Goal: Find specific page/section: Find specific page/section

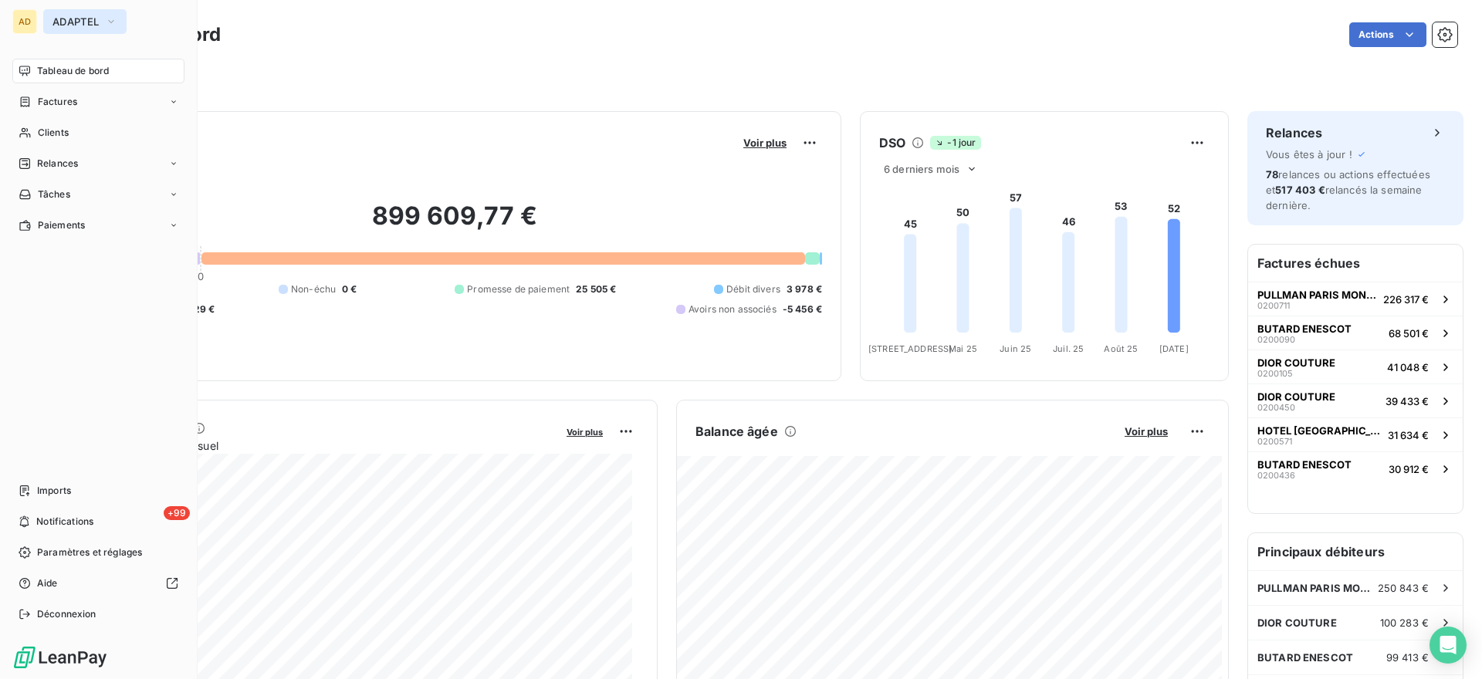
click at [70, 21] on span "ADAPTEL" at bounding box center [75, 21] width 46 height 12
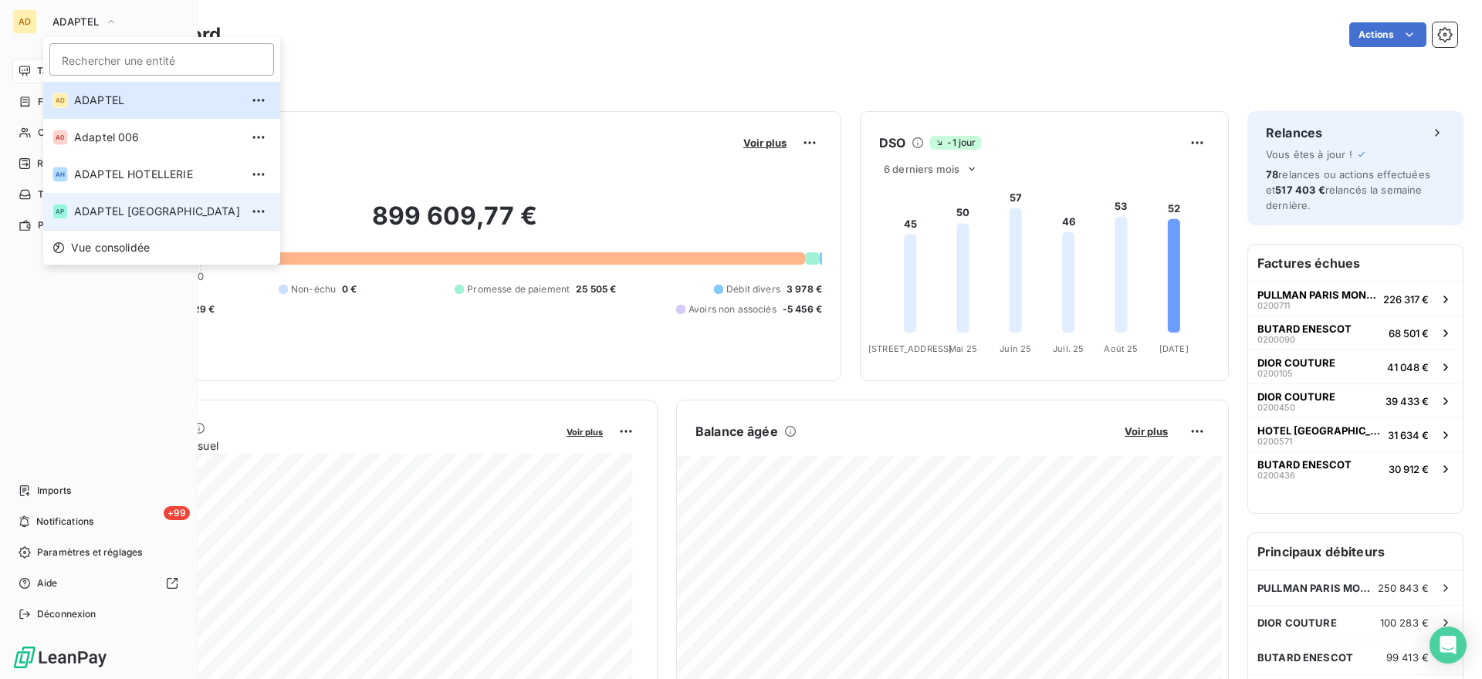
click at [106, 213] on span "ADAPTEL [GEOGRAPHIC_DATA]" at bounding box center [157, 211] width 166 height 15
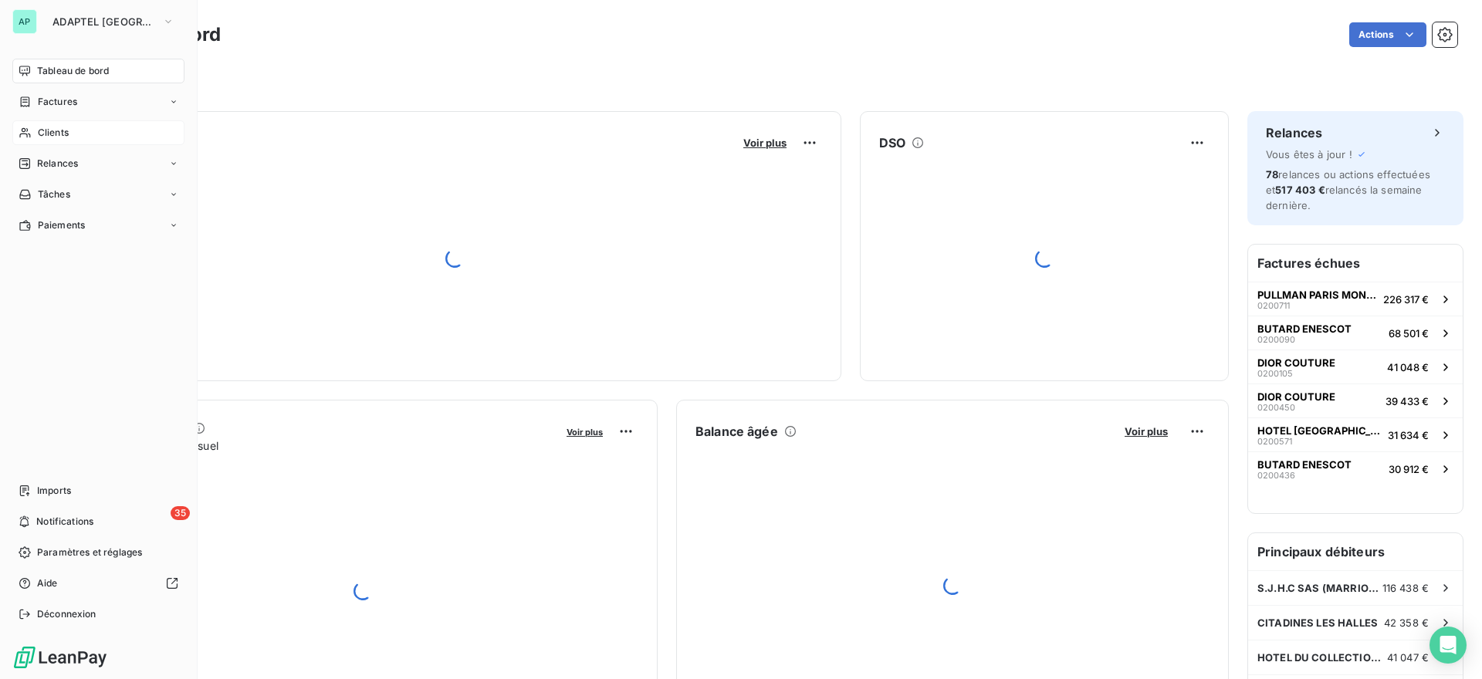
click at [105, 133] on div "Clients" at bounding box center [98, 132] width 172 height 25
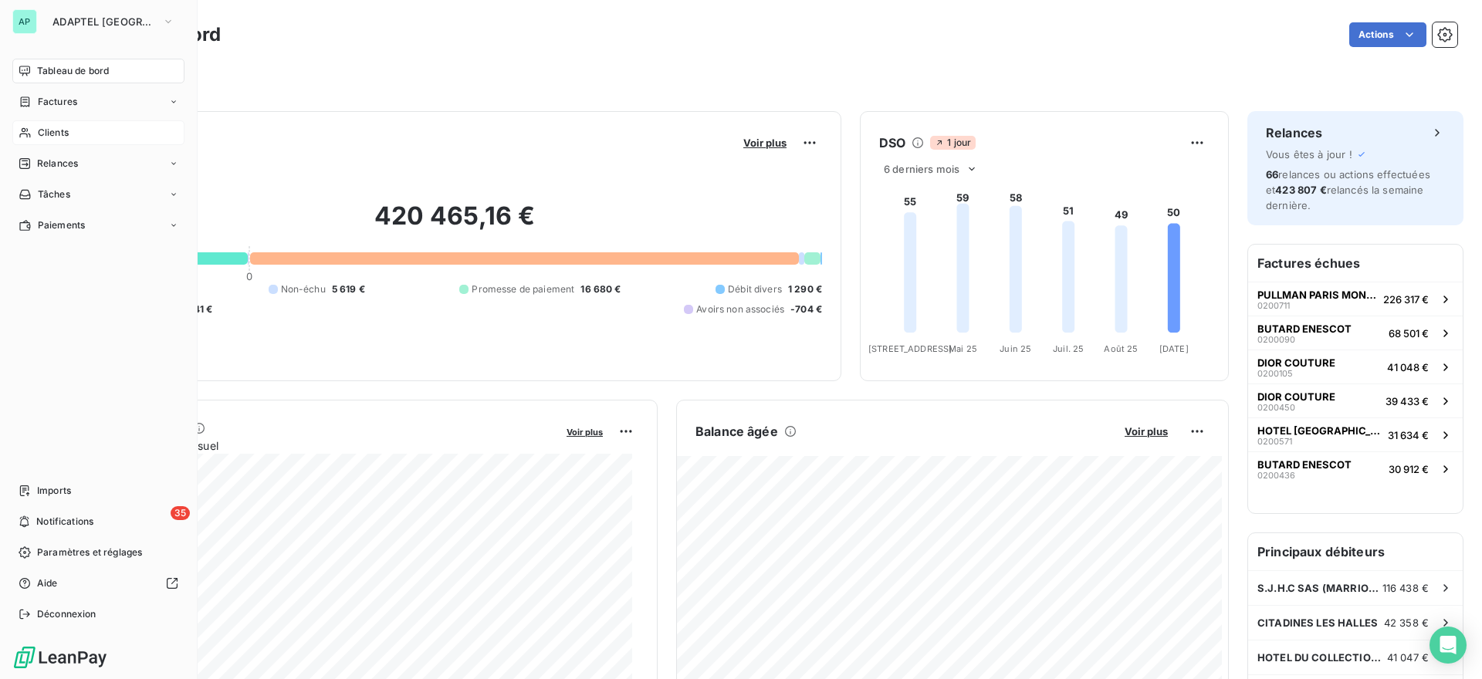
click at [56, 132] on span "Clients" at bounding box center [53, 133] width 31 height 14
click at [35, 130] on div "Clients" at bounding box center [98, 132] width 172 height 25
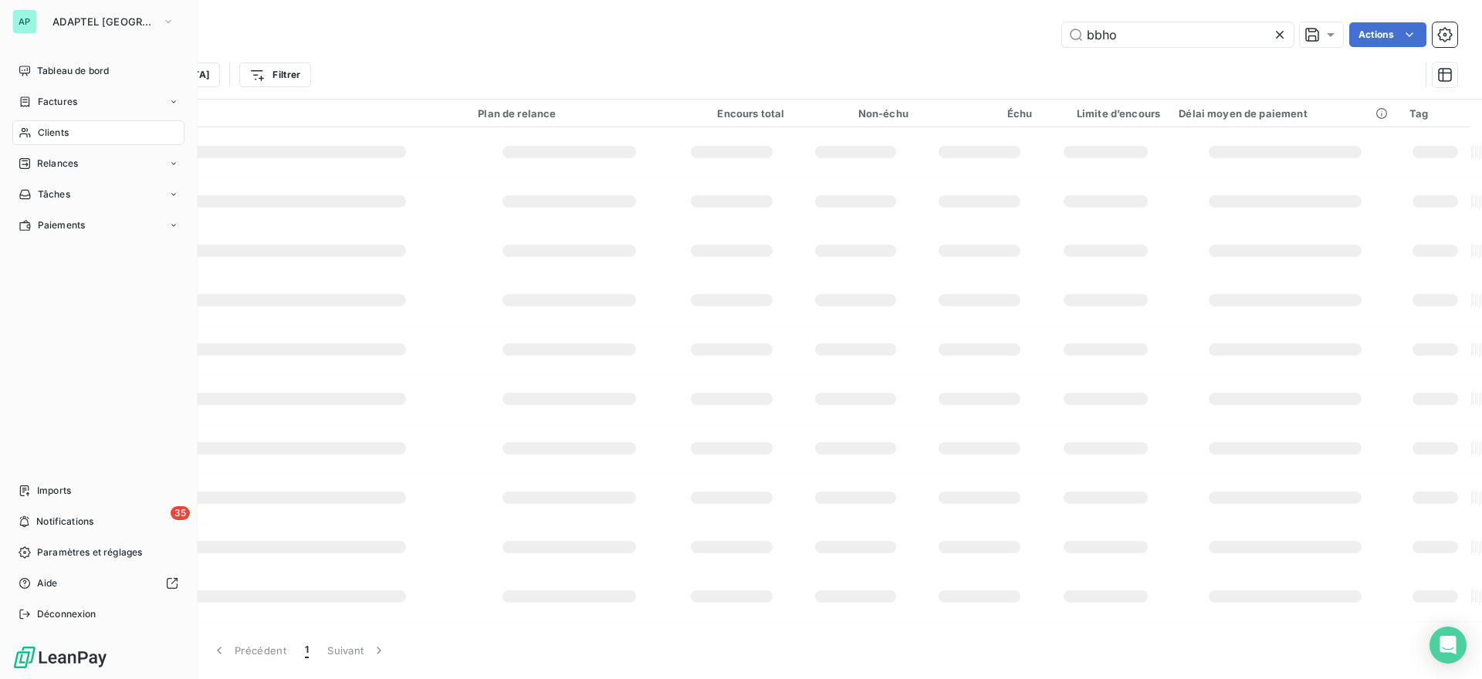
type input "bbho"
click at [1105, 31] on input "text" at bounding box center [1178, 34] width 232 height 25
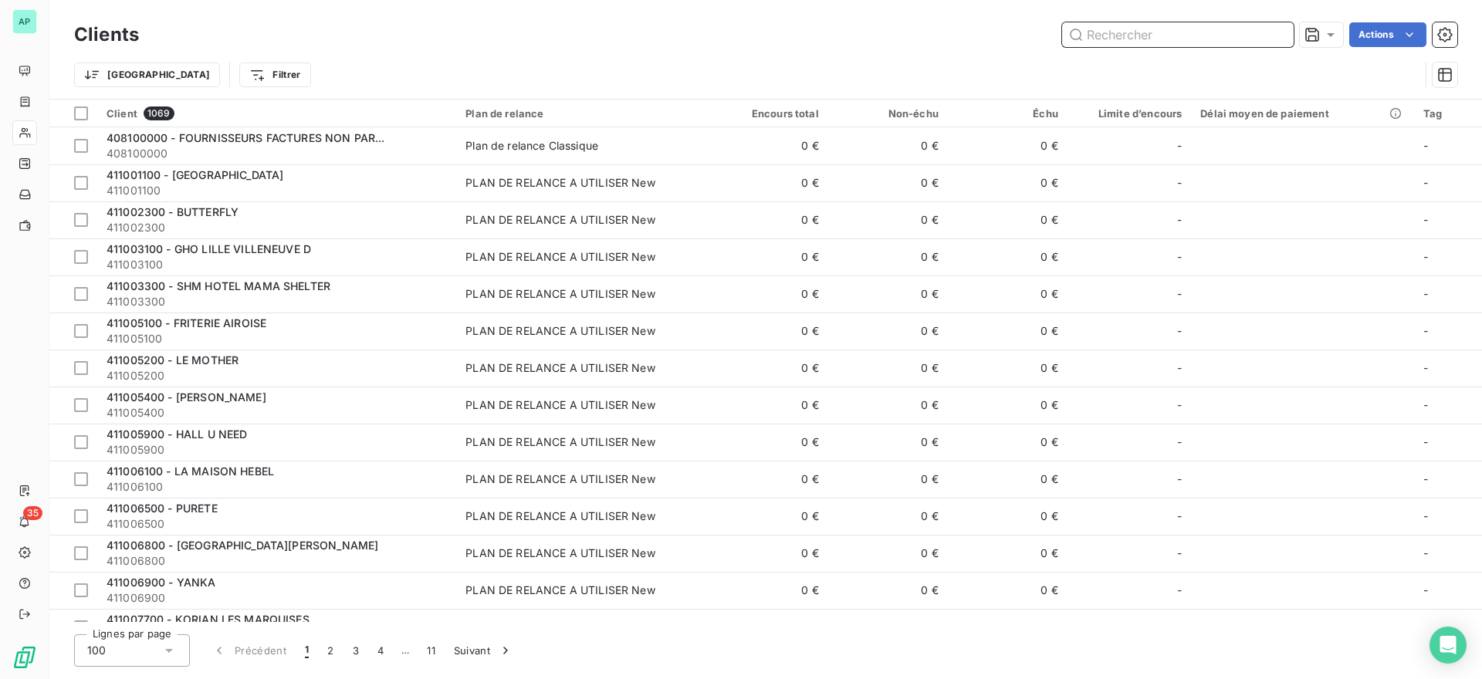
click at [1140, 35] on input "text" at bounding box center [1178, 34] width 232 height 25
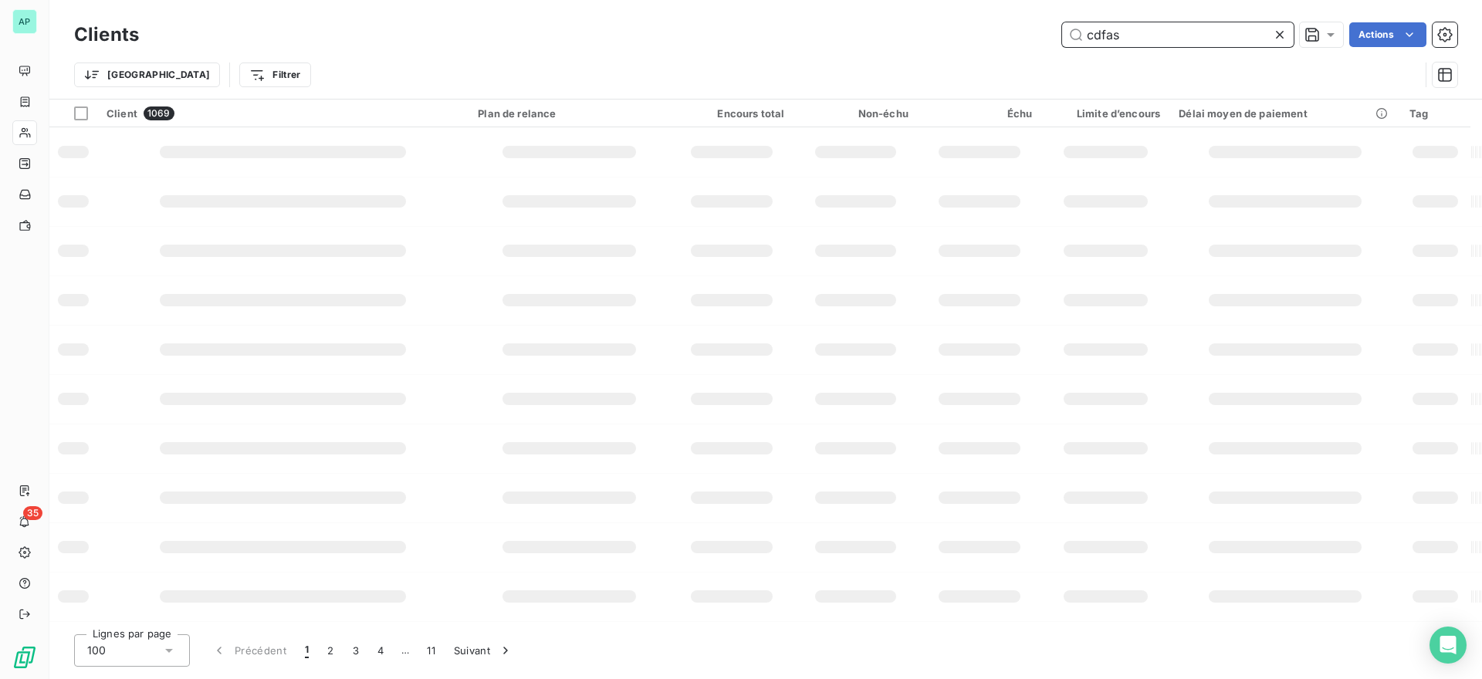
type input "cdfas"
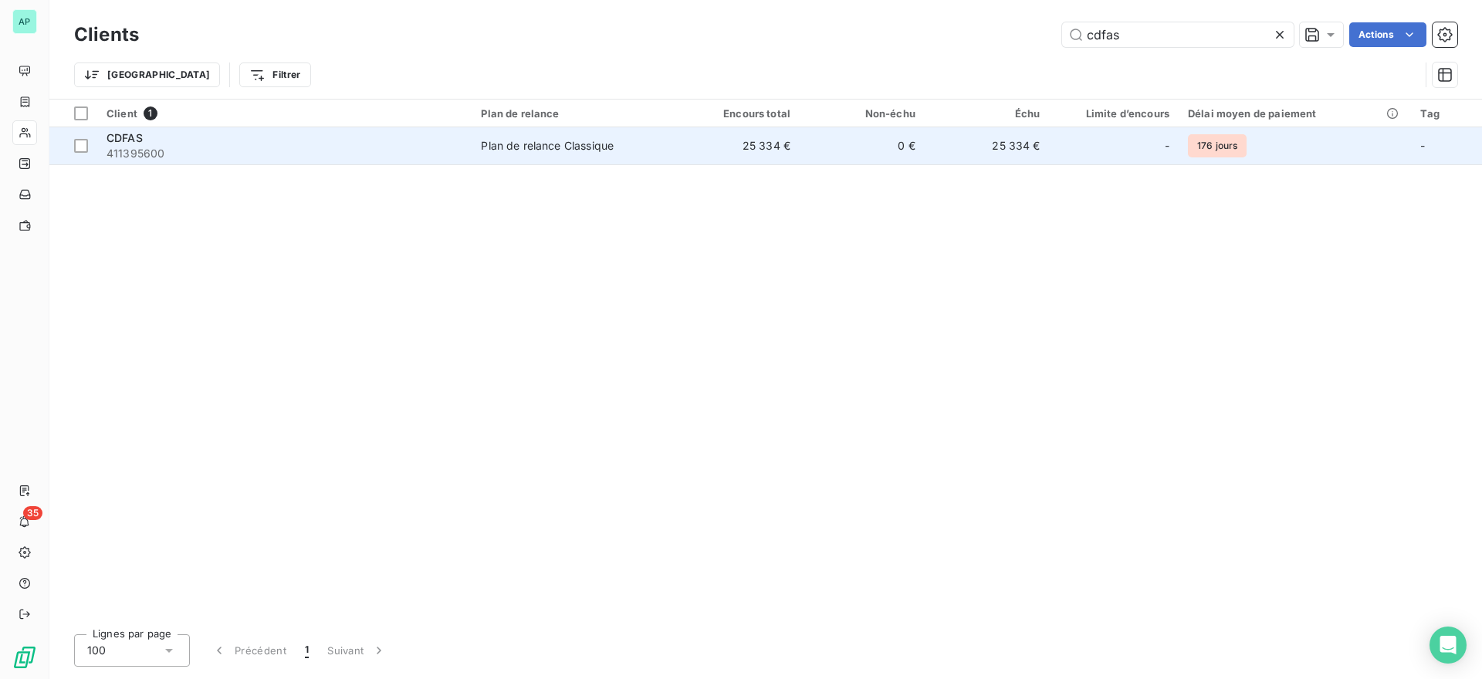
click at [489, 148] on div "Plan de relance Classique" at bounding box center [547, 145] width 133 height 15
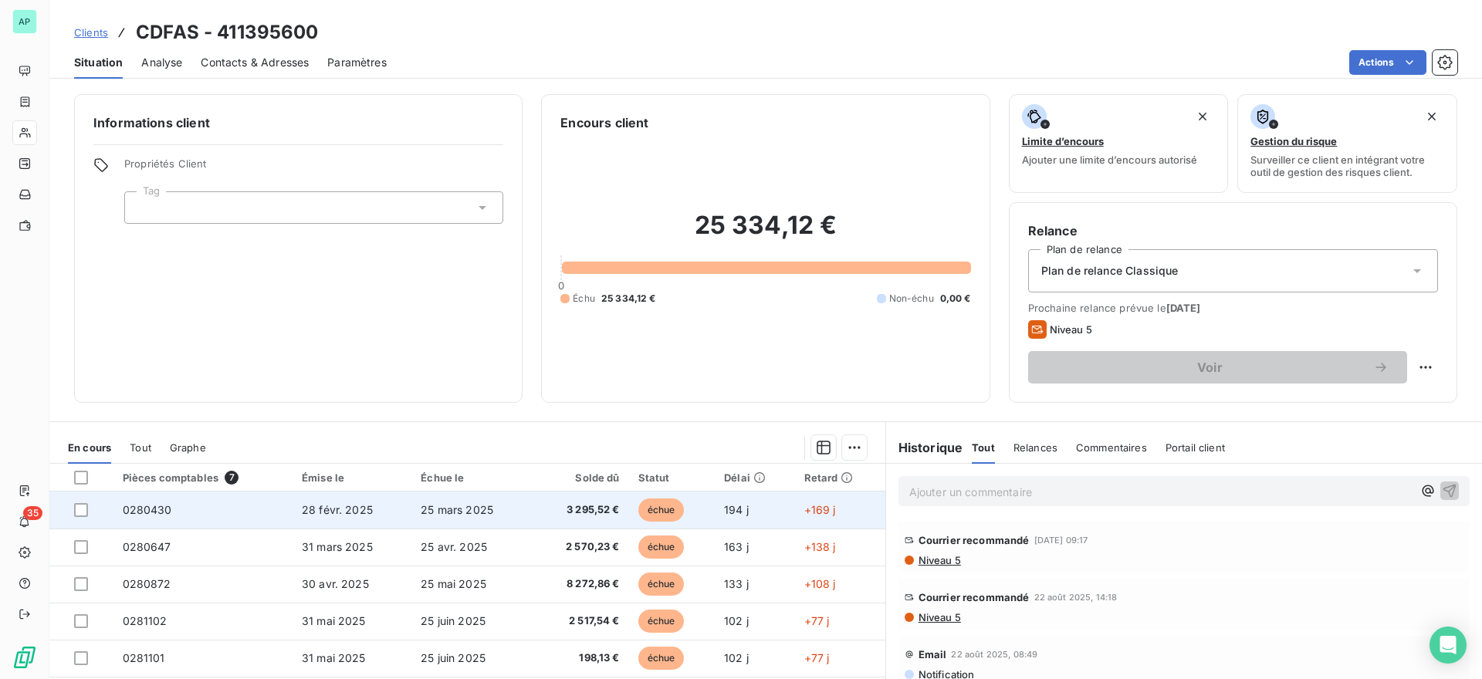
scroll to position [128, 0]
